Goal: Information Seeking & Learning: Learn about a topic

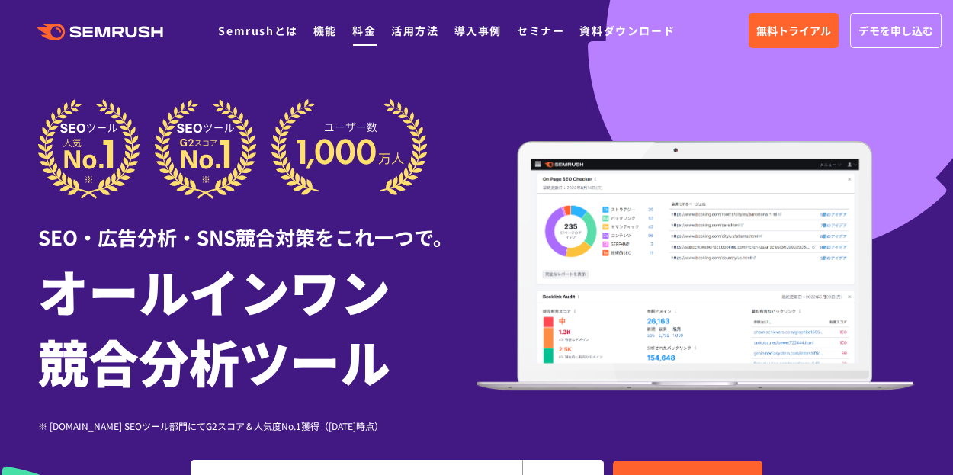
click at [359, 33] on link "料金" at bounding box center [364, 30] width 24 height 15
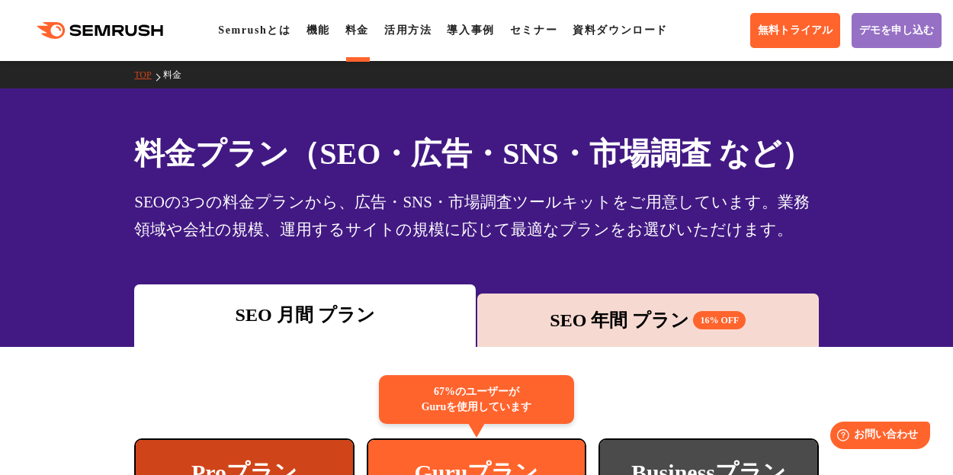
drag, startPoint x: 915, startPoint y: 1, endPoint x: 639, endPoint y: 107, distance: 295.8
click at [639, 107] on div "料金プラン（SEO・広告・SNS・市場調査 など） SEOの3つの料金プランから、広告・SNS・市場調査ツールキットをご用意しています。業務領域や会社の規模、…" at bounding box center [476, 217] width 953 height 258
drag, startPoint x: 843, startPoint y: 213, endPoint x: 836, endPoint y: 204, distance: 11.4
click at [843, 213] on div "料金プラン（SEO・広告・SNS・市場調査 など） SEOの3つの料金プランから、広告・SNS・市場調査ツールキットをご用意しています。業務領域や会社の規模、…" at bounding box center [476, 217] width 953 height 258
